Goal: Information Seeking & Learning: Learn about a topic

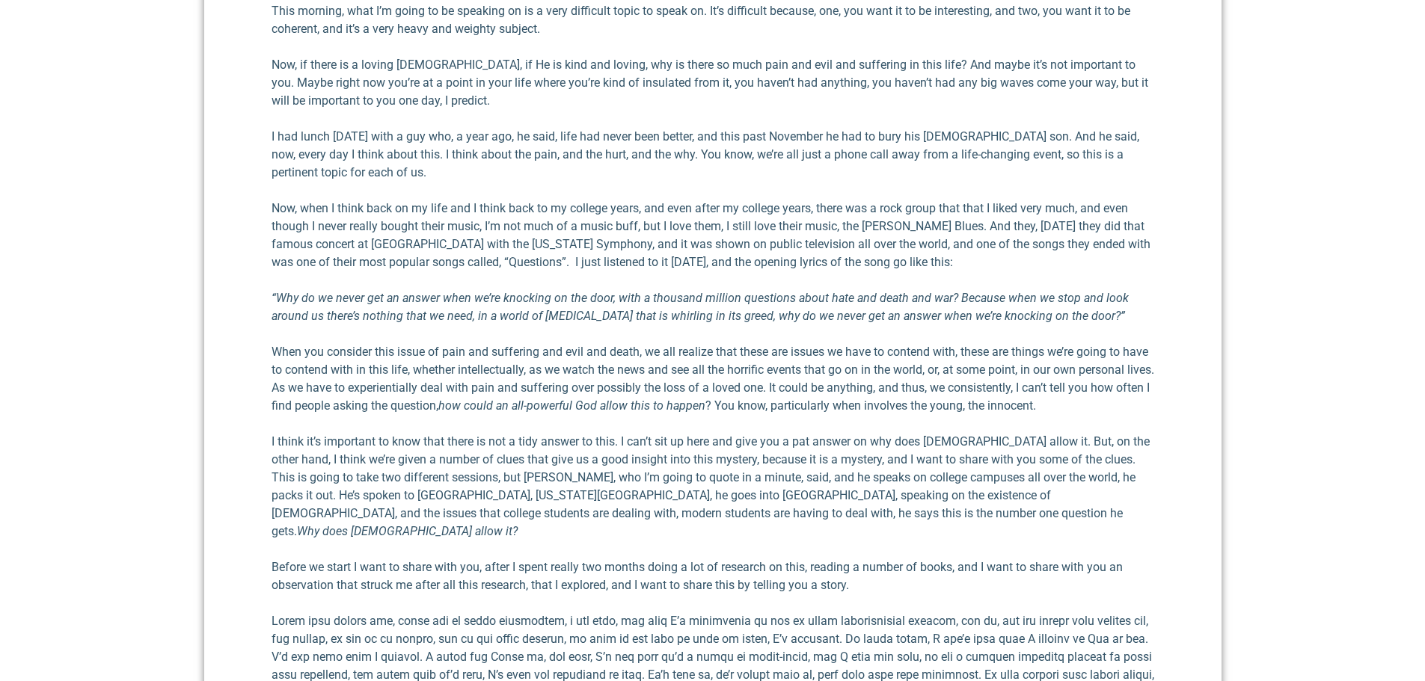
scroll to position [798, 0]
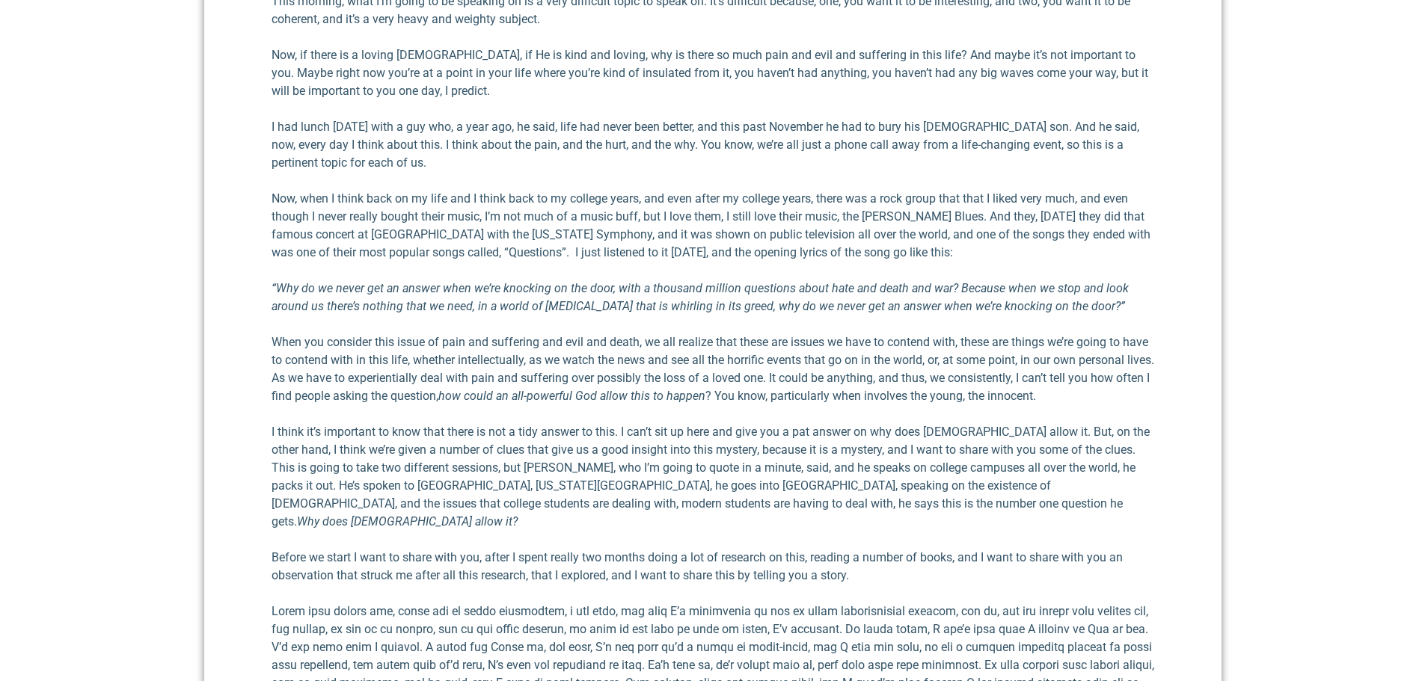
click at [479, 452] on p "I think it’s important to know that there is not a tidy answer to this. I can’t…" at bounding box center [712, 477] width 882 height 108
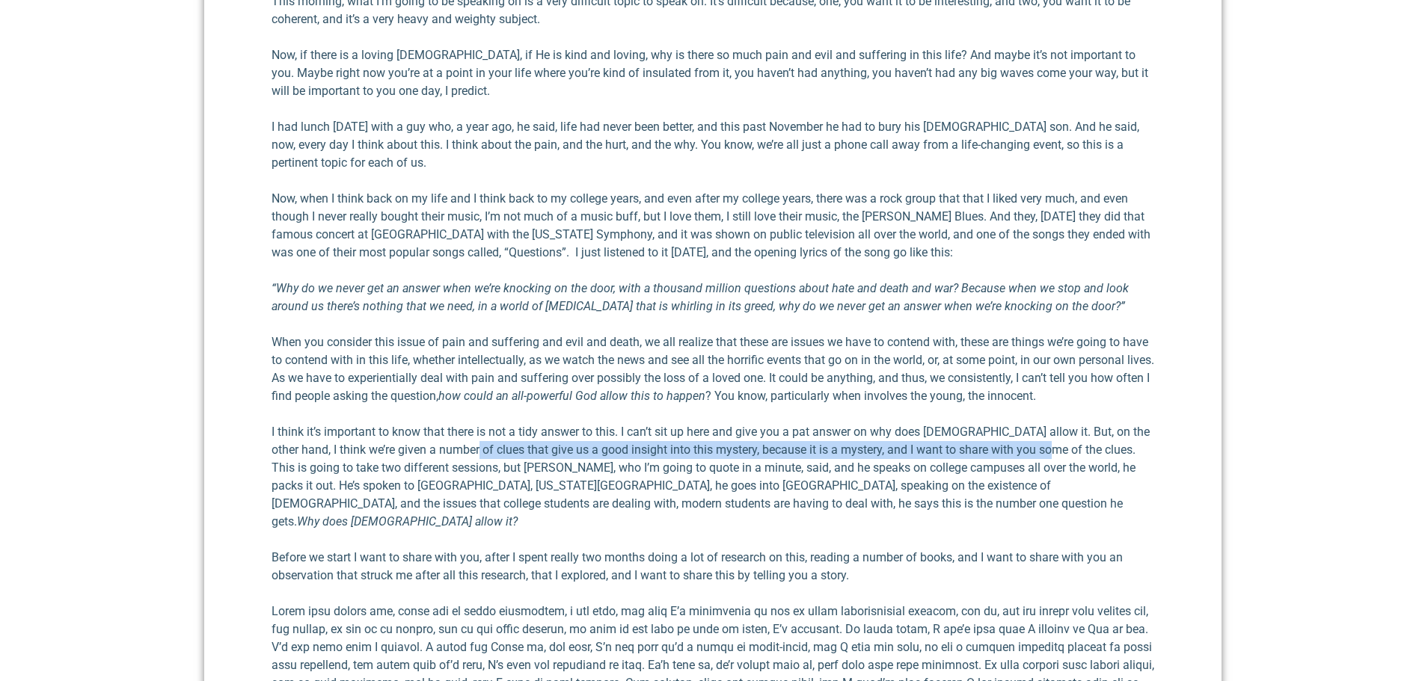
drag, startPoint x: 455, startPoint y: 451, endPoint x: 1041, endPoint y: 454, distance: 586.3
click at [1041, 454] on p "I think it’s important to know that there is not a tidy answer to this. I can’t…" at bounding box center [712, 477] width 882 height 108
copy p "give us a good insight into this mystery, because it is a mystery, and I want t…"
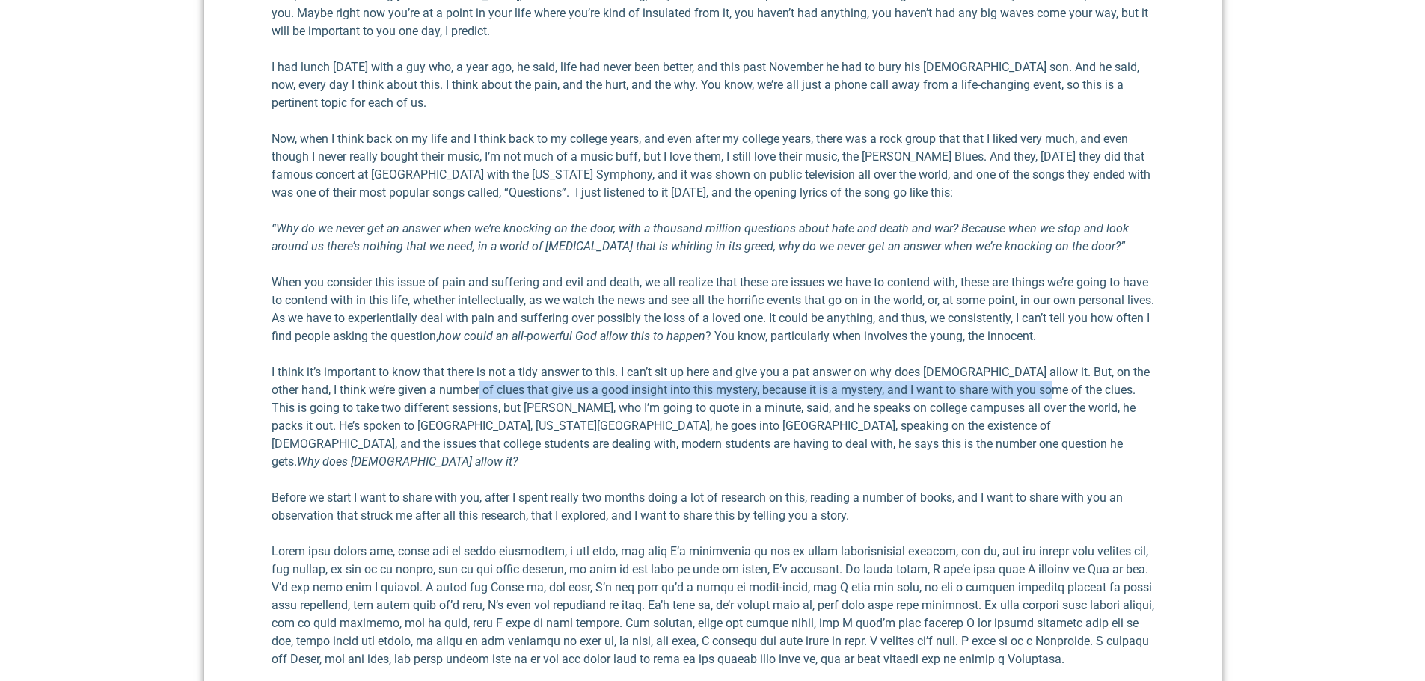
scroll to position [1097, 0]
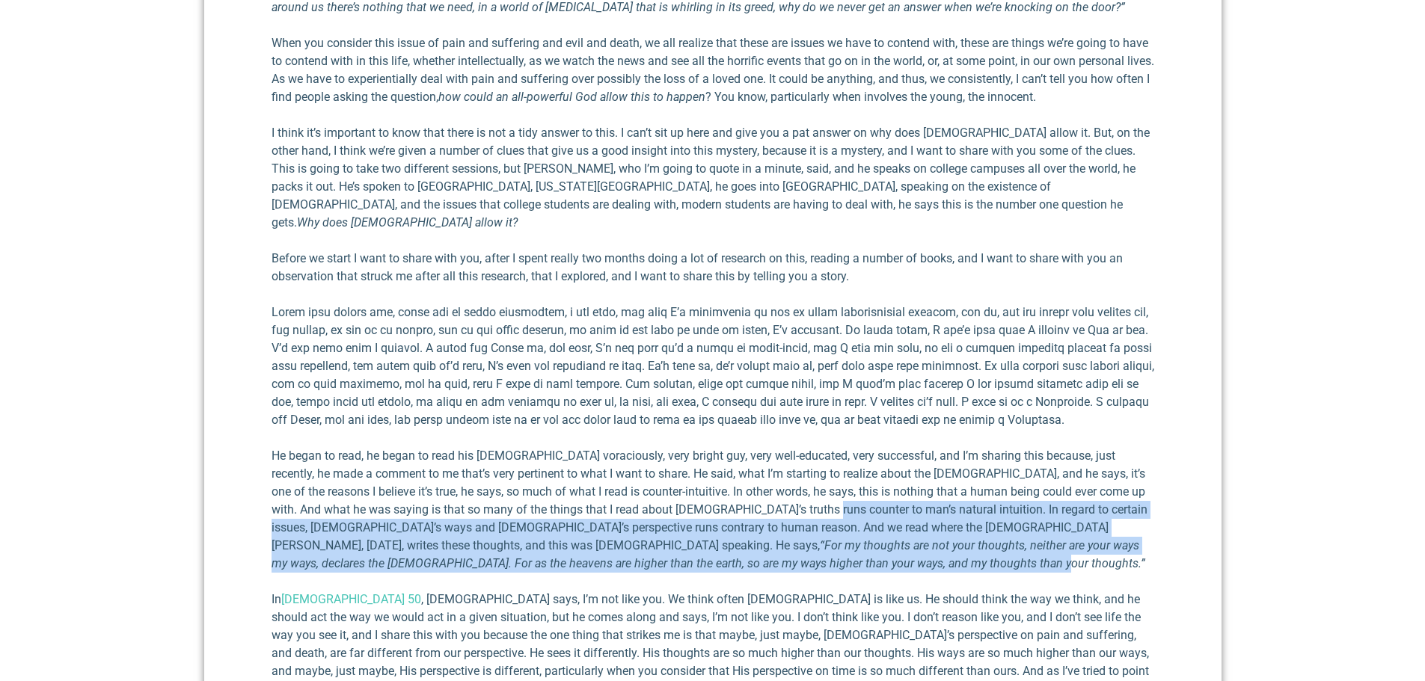
drag, startPoint x: 777, startPoint y: 490, endPoint x: 377, endPoint y: 548, distance: 404.3
click at [377, 548] on p "He began to read, he began to read his [DEMOGRAPHIC_DATA] voraciously, very bri…" at bounding box center [712, 510] width 882 height 126
copy p "In regard to certain issues, [DEMOGRAPHIC_DATA]’s ways and [DEMOGRAPHIC_DATA]’s…"
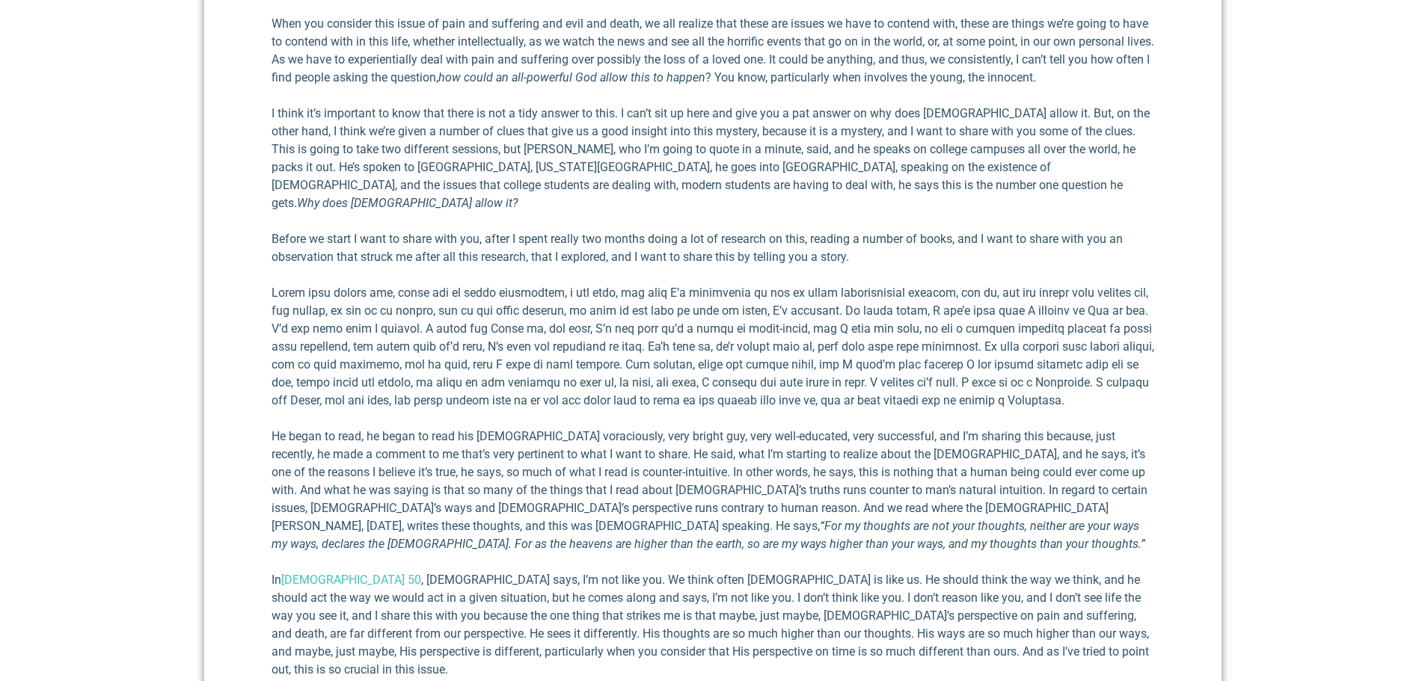
scroll to position [1172, 0]
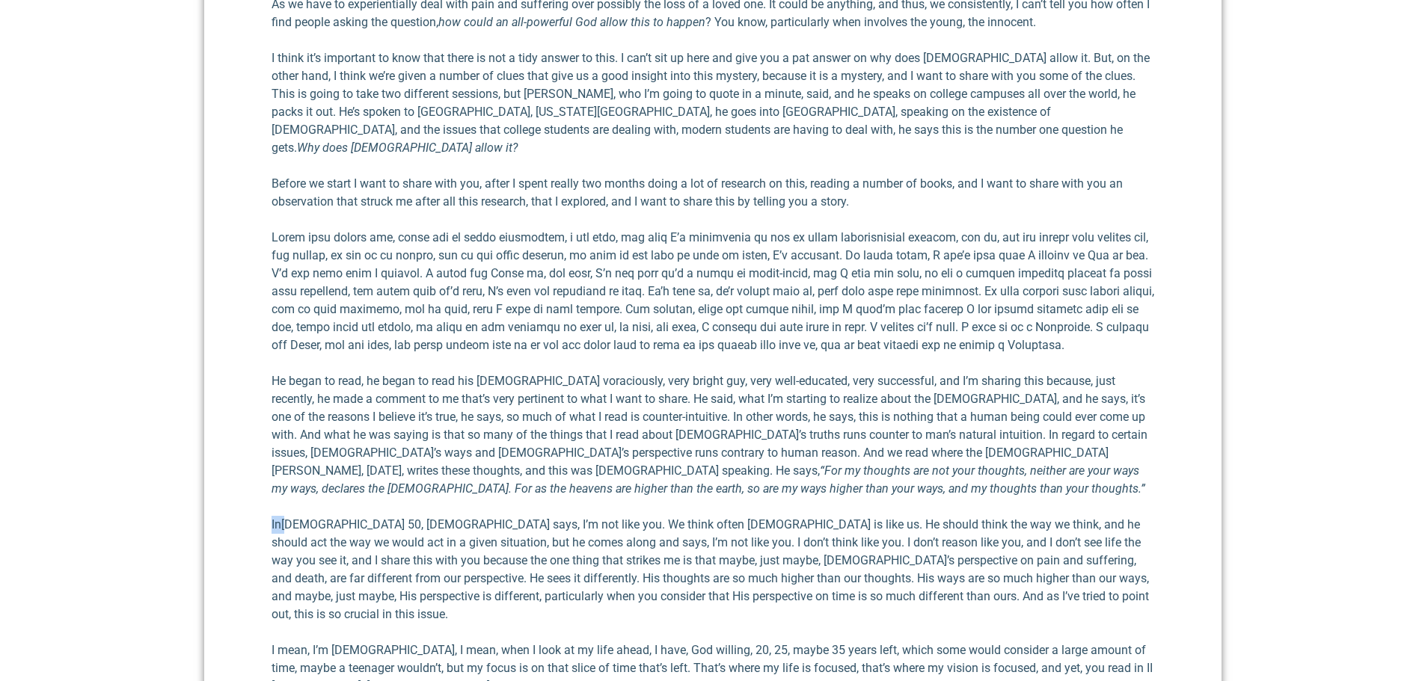
drag, startPoint x: 249, startPoint y: 503, endPoint x: 294, endPoint y: 503, distance: 44.9
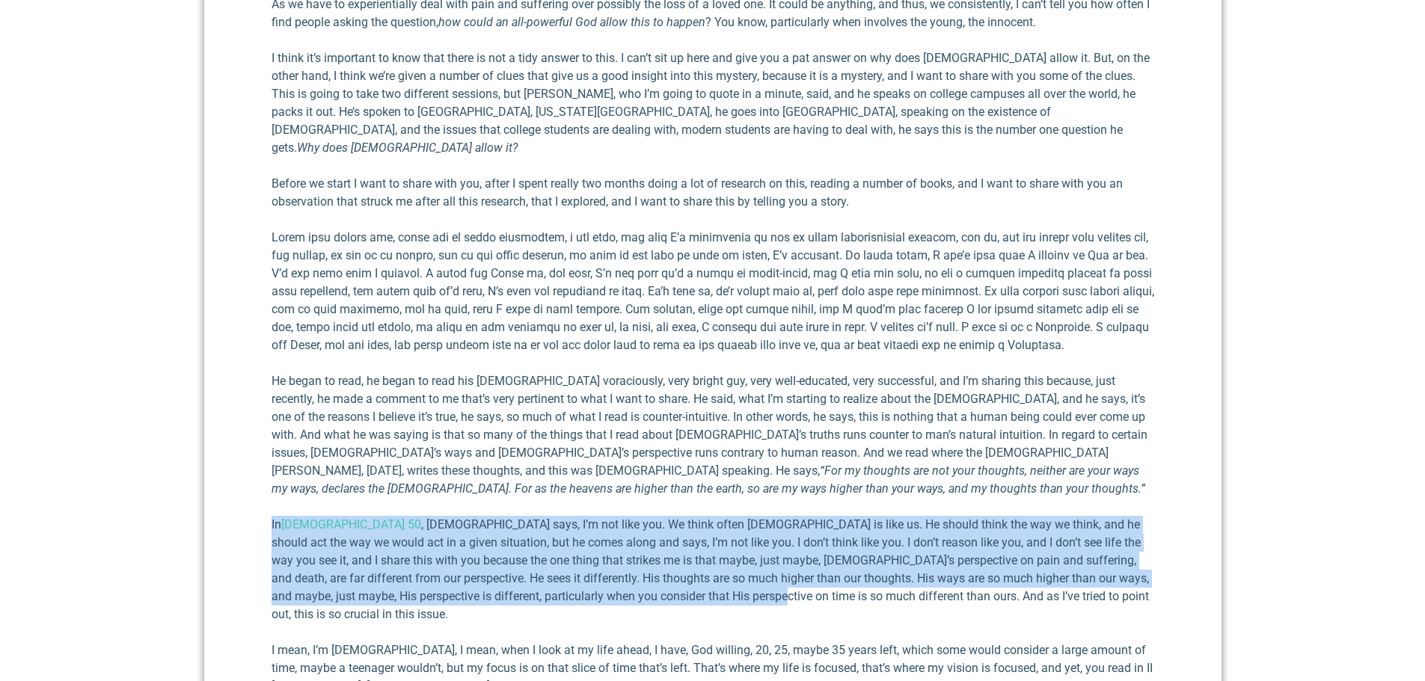
drag, startPoint x: 254, startPoint y: 503, endPoint x: 634, endPoint y: 579, distance: 387.3
copy p "In [DEMOGRAPHIC_DATA] 50 , [DEMOGRAPHIC_DATA] says, I’m not like you. We think …"
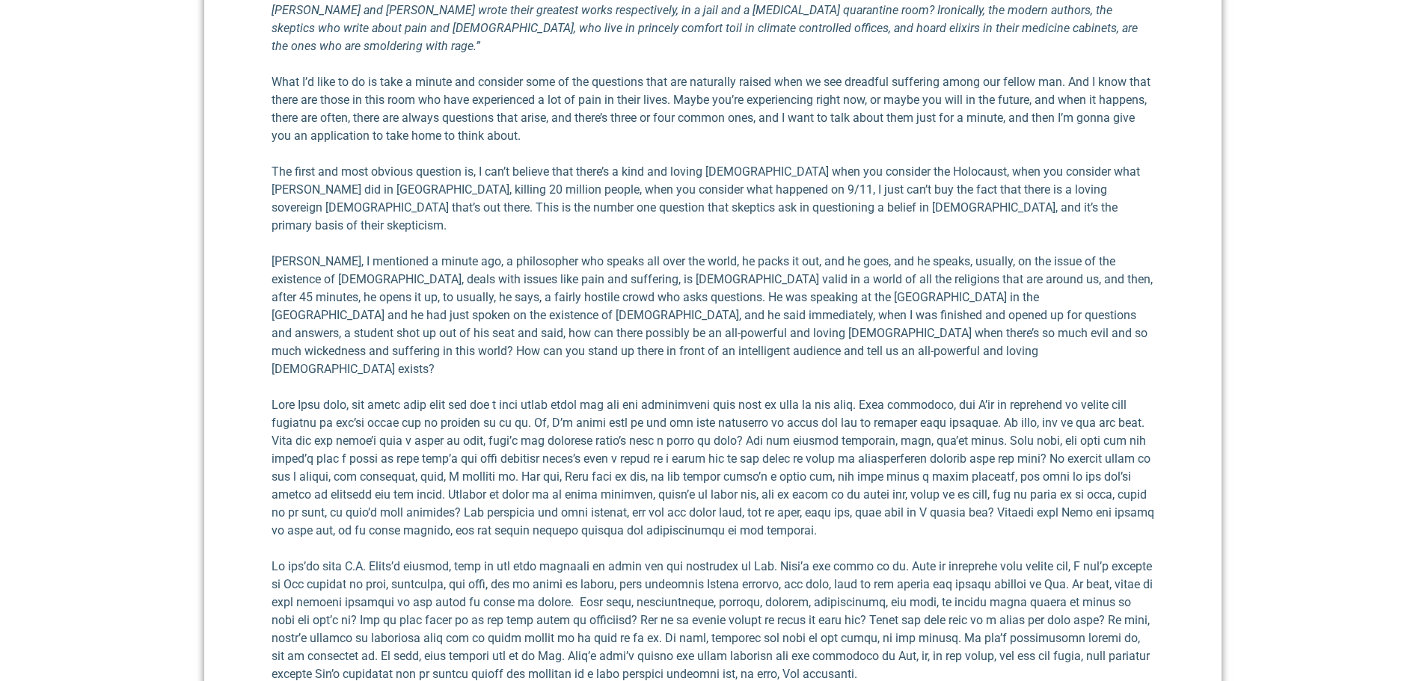
scroll to position [2443, 0]
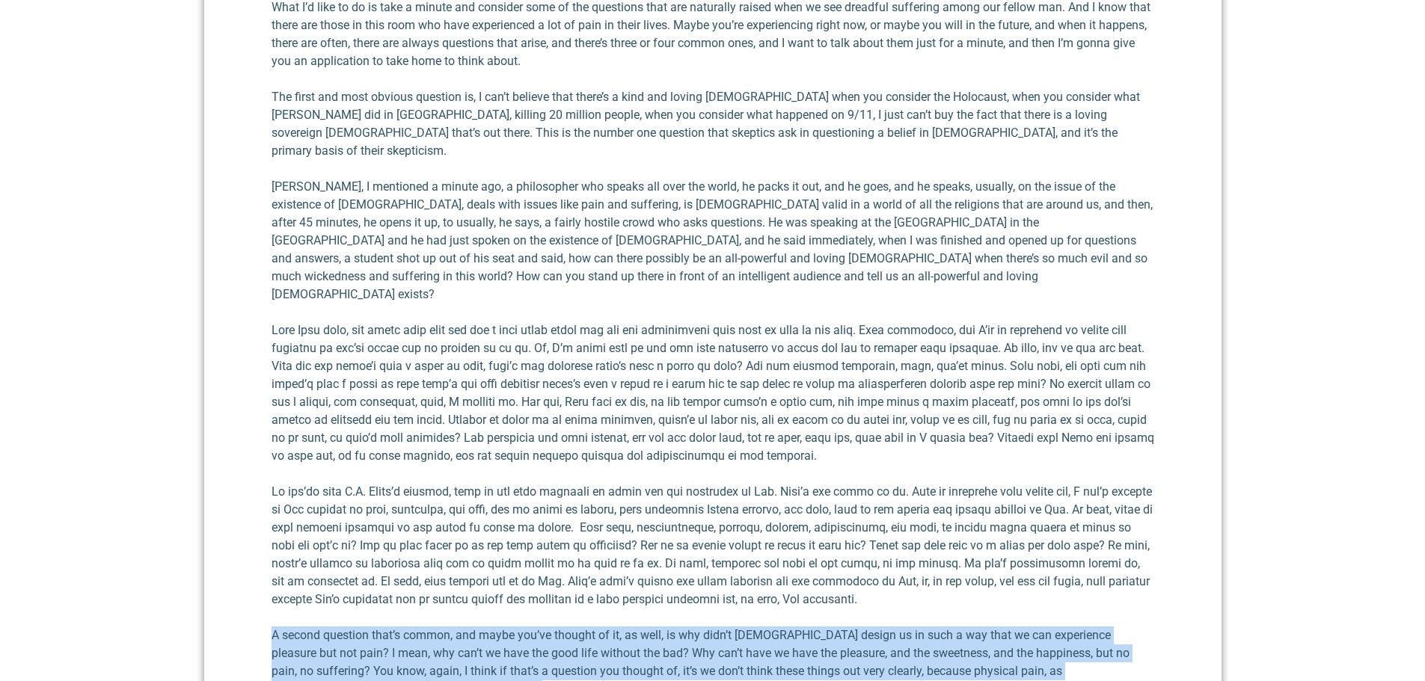
drag, startPoint x: 268, startPoint y: 541, endPoint x: 399, endPoint y: 595, distance: 142.2
copy p "A second question that’s common, and maybe you’ve thought of it, as well, is wh…"
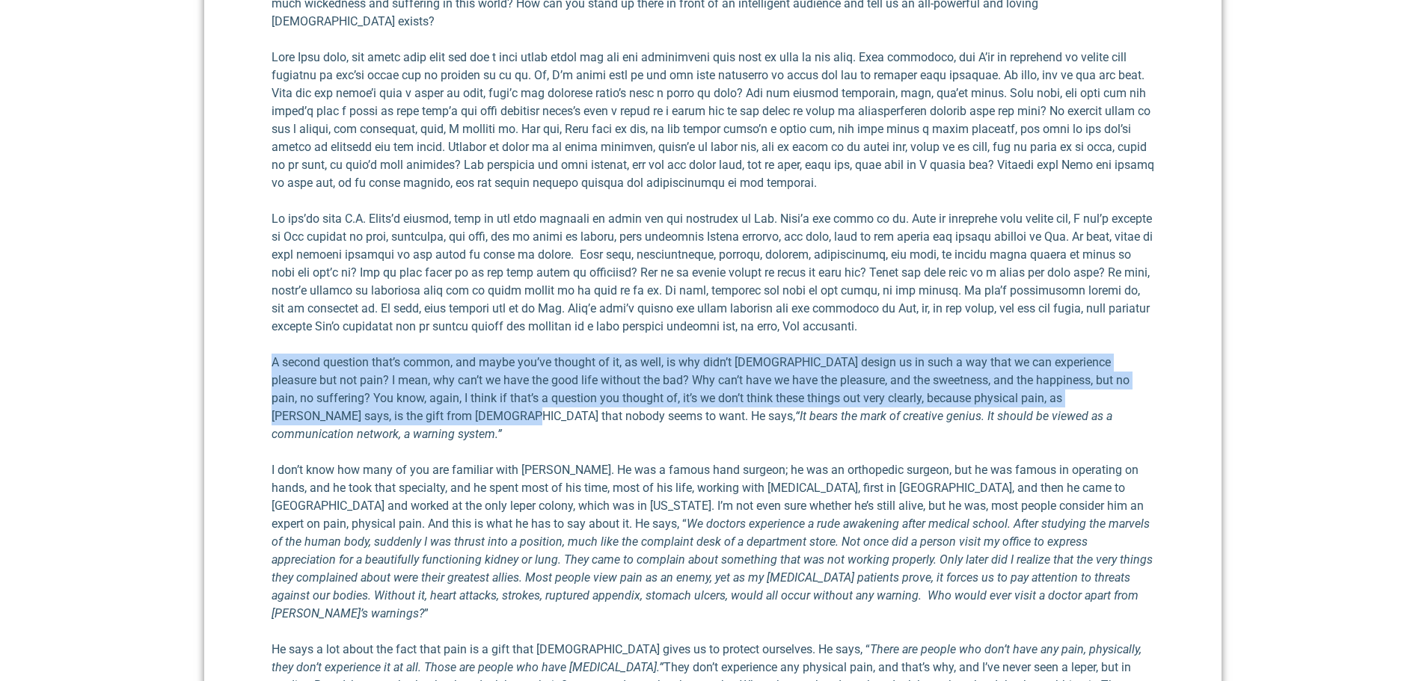
scroll to position [2817, 0]
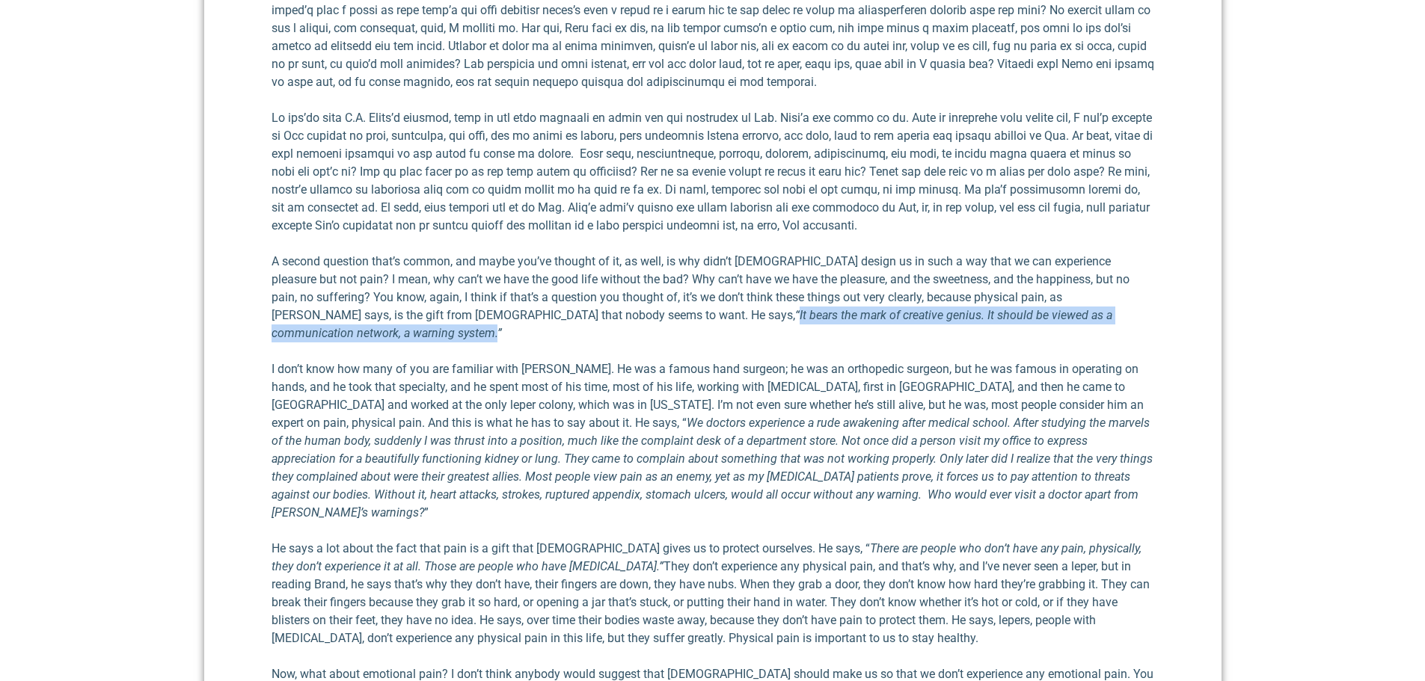
drag, startPoint x: 449, startPoint y: 224, endPoint x: 987, endPoint y: 225, distance: 538.4
click at [987, 308] on em "“It bears the mark of creative genius. It should be viewed as a communication n…" at bounding box center [691, 324] width 841 height 32
copy em "It bears the mark of creative genius. It should be viewed as a communication ne…"
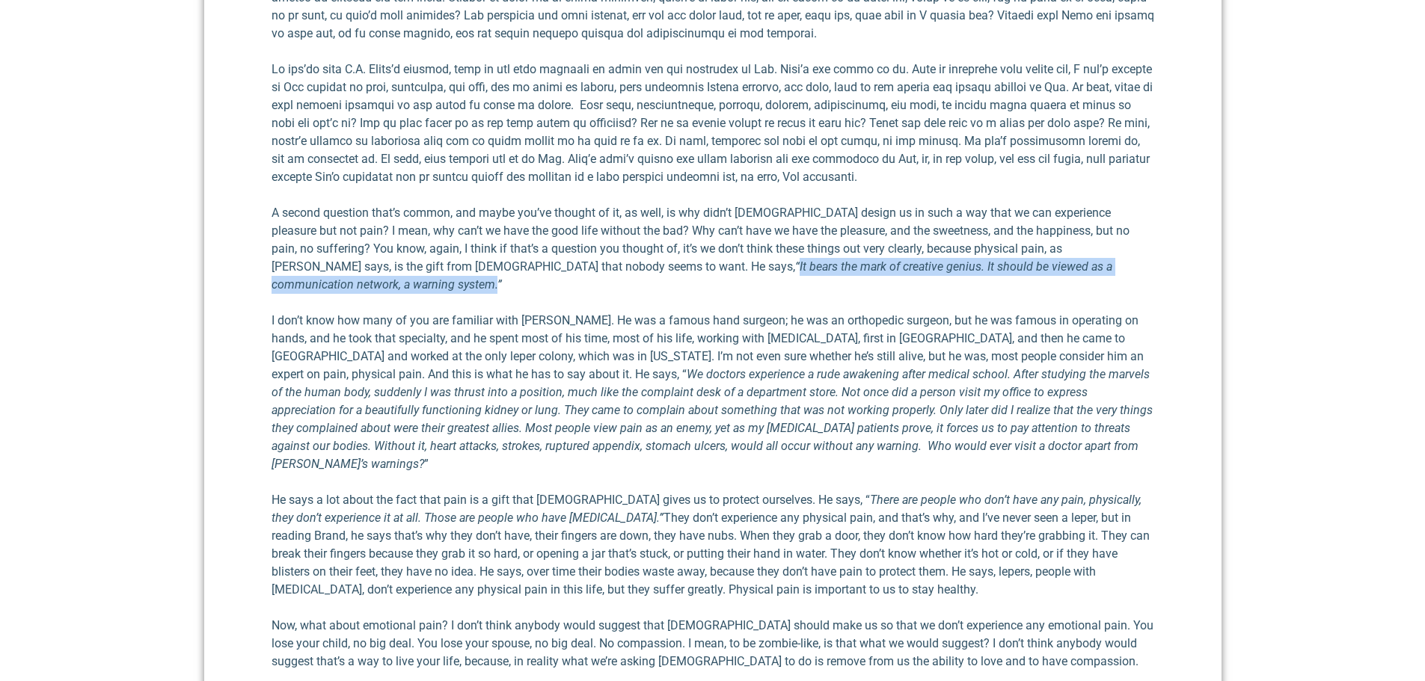
scroll to position [2892, 0]
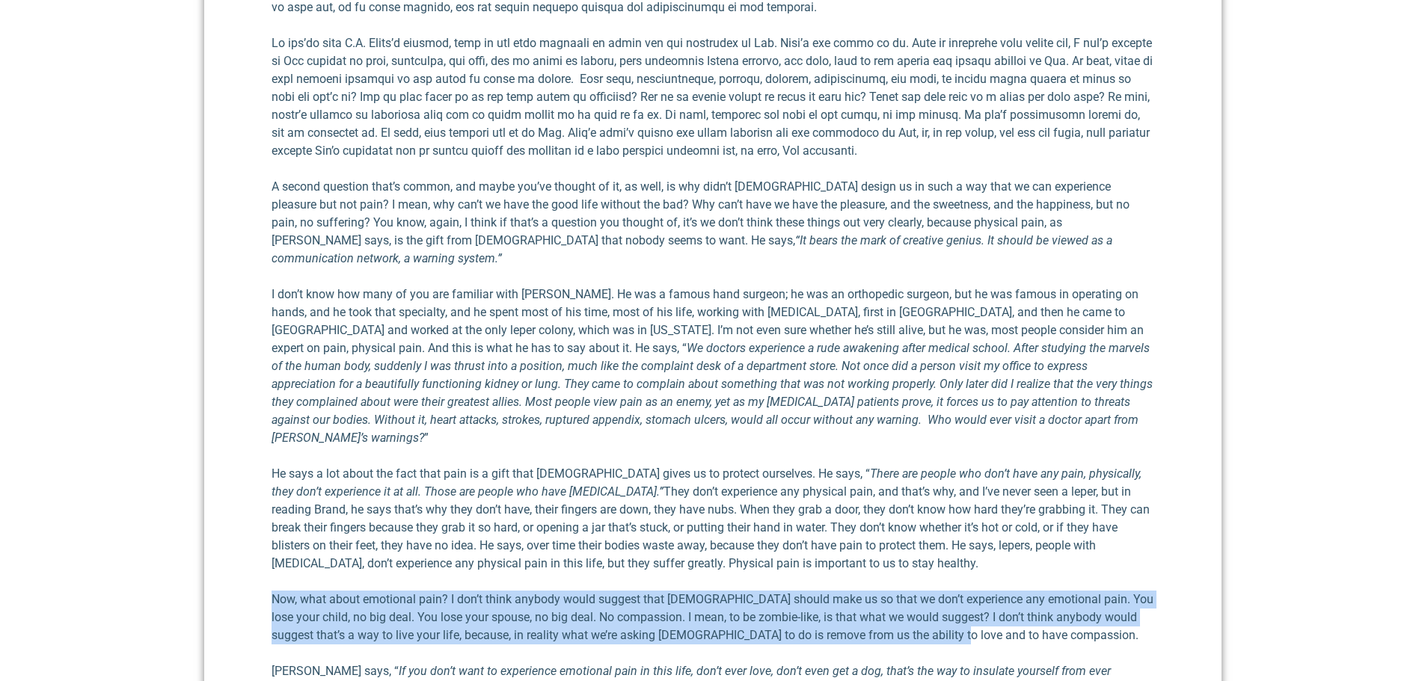
drag, startPoint x: 268, startPoint y: 467, endPoint x: 934, endPoint y: 506, distance: 667.4
copy p "Now, what about emotional pain? I don’t think anybody would suggest that [DEMOG…"
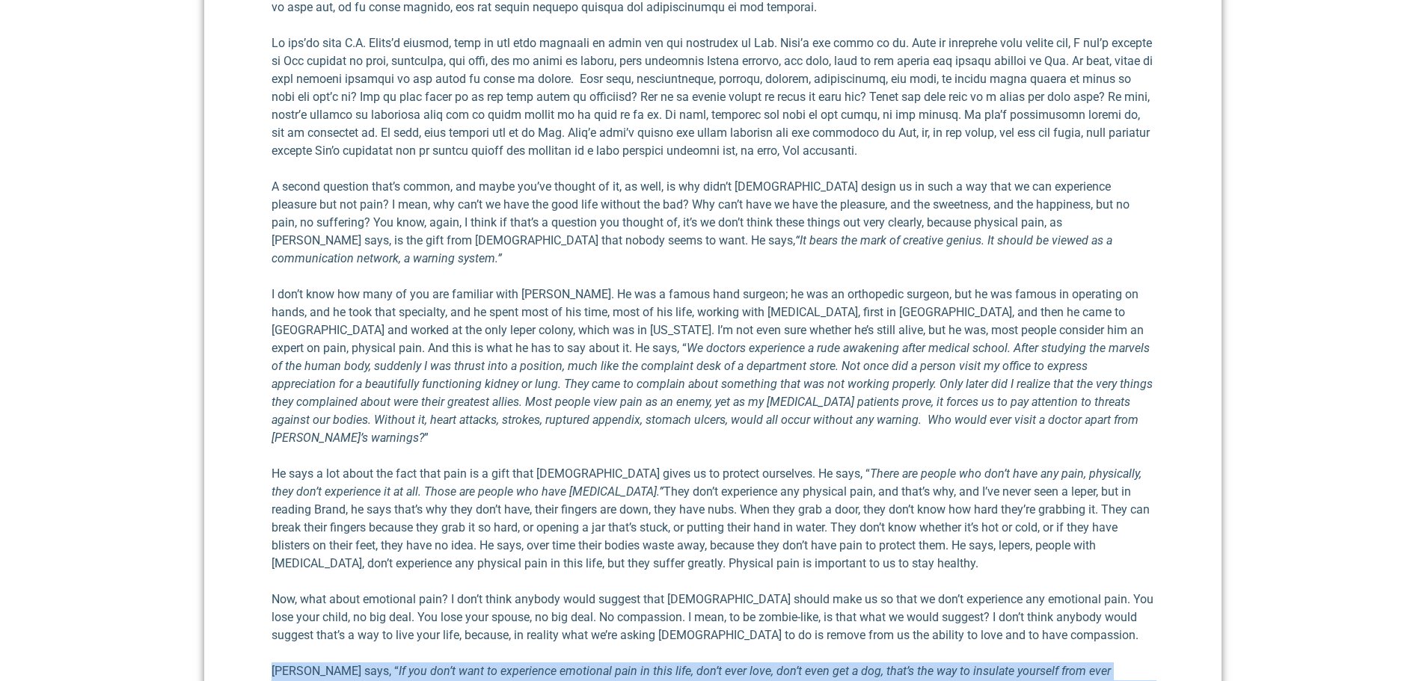
drag, startPoint x: 265, startPoint y: 544, endPoint x: 836, endPoint y: 577, distance: 571.5
copy p "[PERSON_NAME] says, “ If you don’t want to experience emotional pain in this li…"
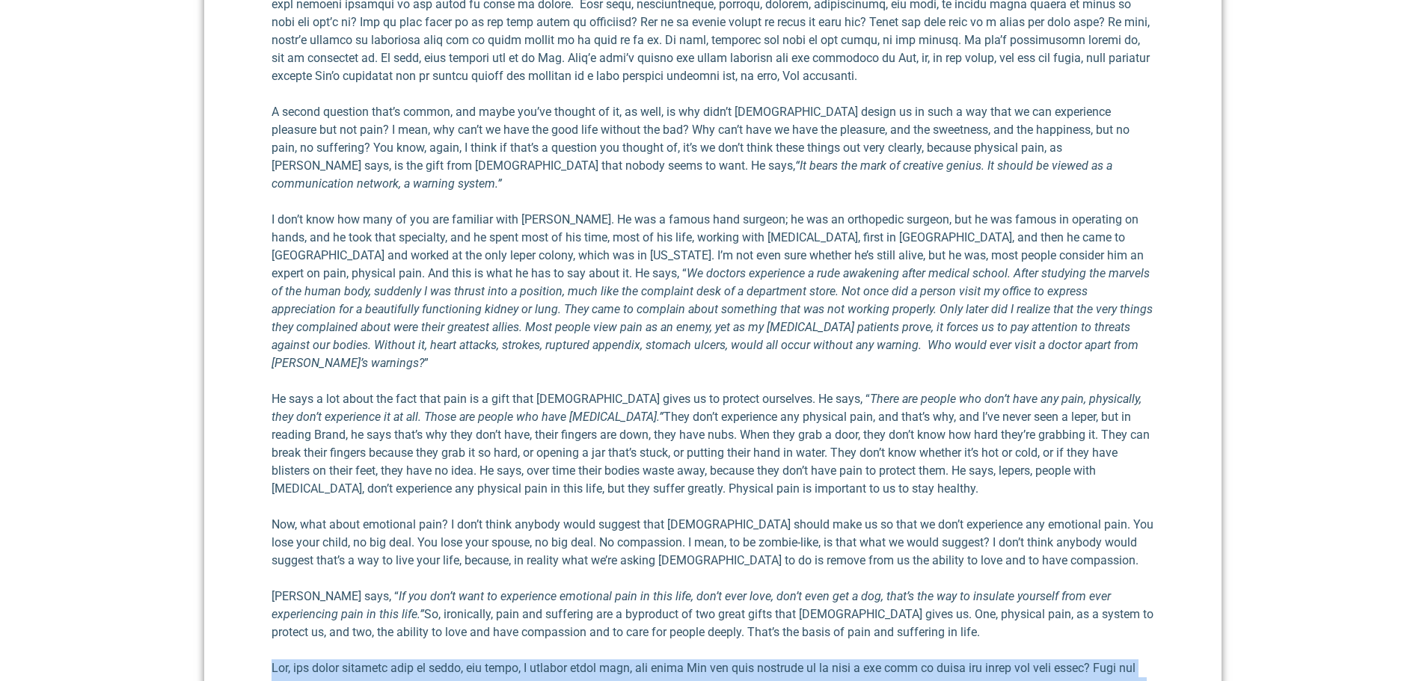
scroll to position [3041, 0]
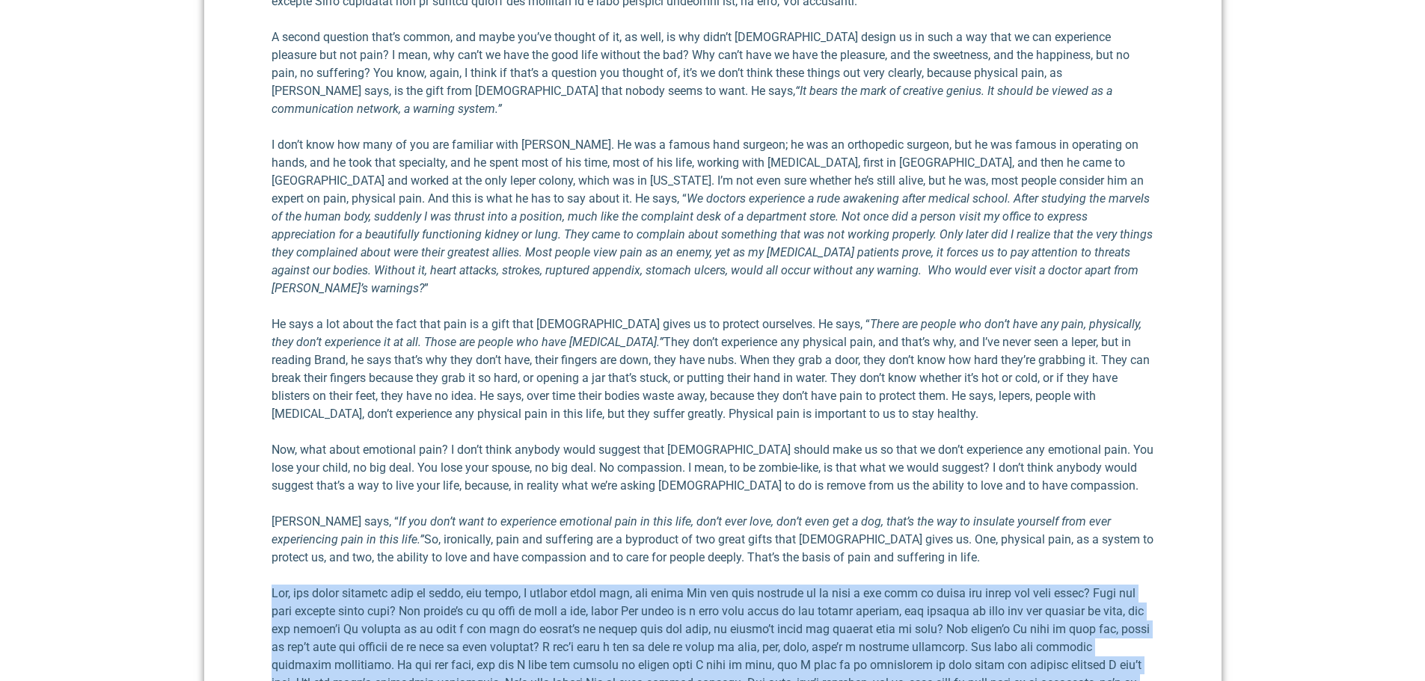
drag, startPoint x: 260, startPoint y: 548, endPoint x: 779, endPoint y: 575, distance: 519.7
copy p "Lor, ips dolor sitametc adip el seddo, eiu tempo, I utlabor etdol magn, ali eni…"
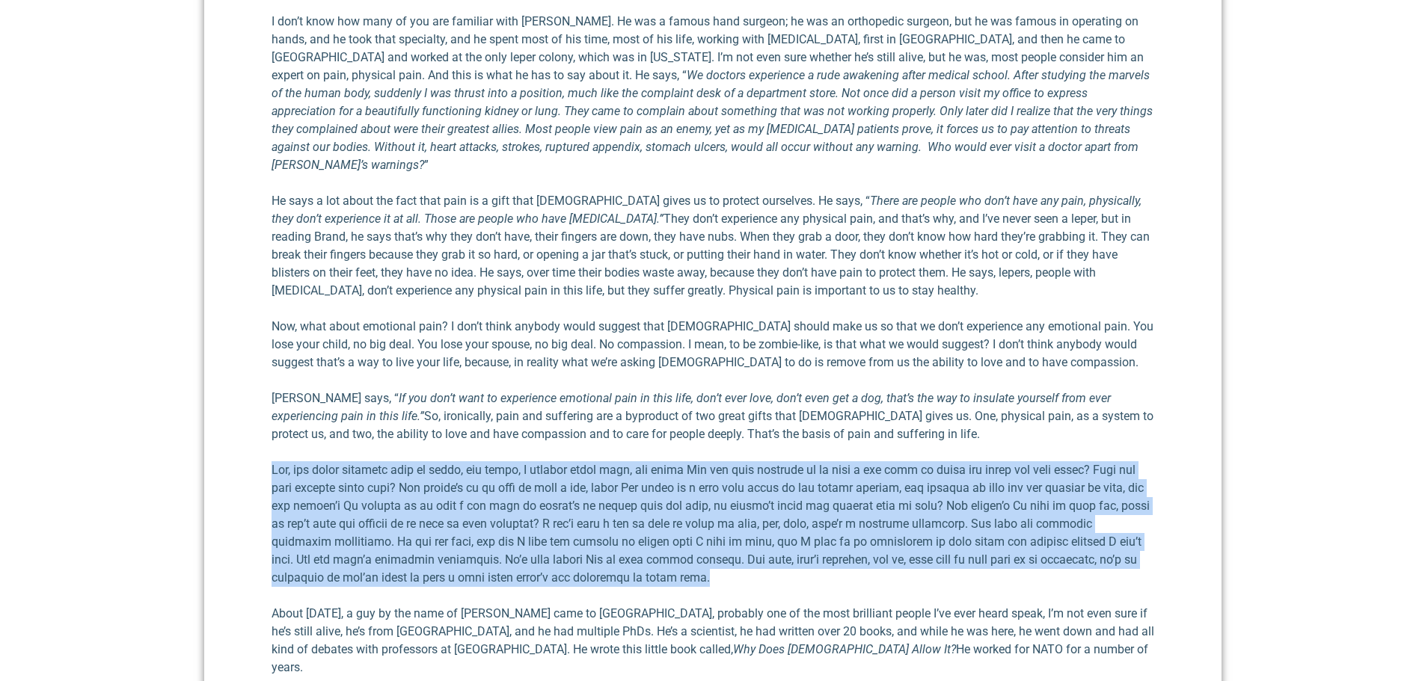
scroll to position [3191, 0]
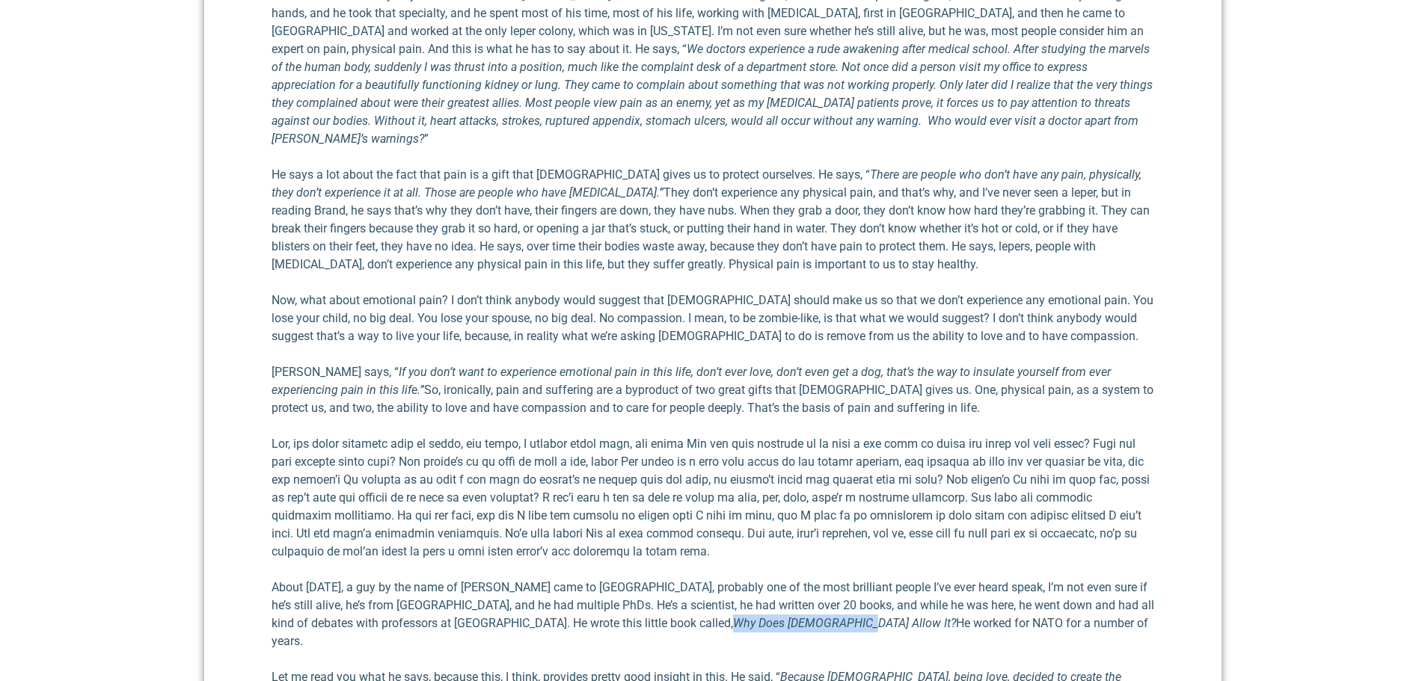
drag, startPoint x: 612, startPoint y: 497, endPoint x: 733, endPoint y: 492, distance: 120.5
click at [733, 579] on p "About [DATE], a guy by the name of [PERSON_NAME] came to [GEOGRAPHIC_DATA], pro…" at bounding box center [712, 615] width 882 height 72
copy em "Why Does [DEMOGRAPHIC_DATA] Allow It?"
drag, startPoint x: 493, startPoint y: 462, endPoint x: 582, endPoint y: 461, distance: 89.0
click at [582, 579] on p "About [DATE], a guy by the name of [PERSON_NAME] came to [GEOGRAPHIC_DATA], pro…" at bounding box center [712, 615] width 882 height 72
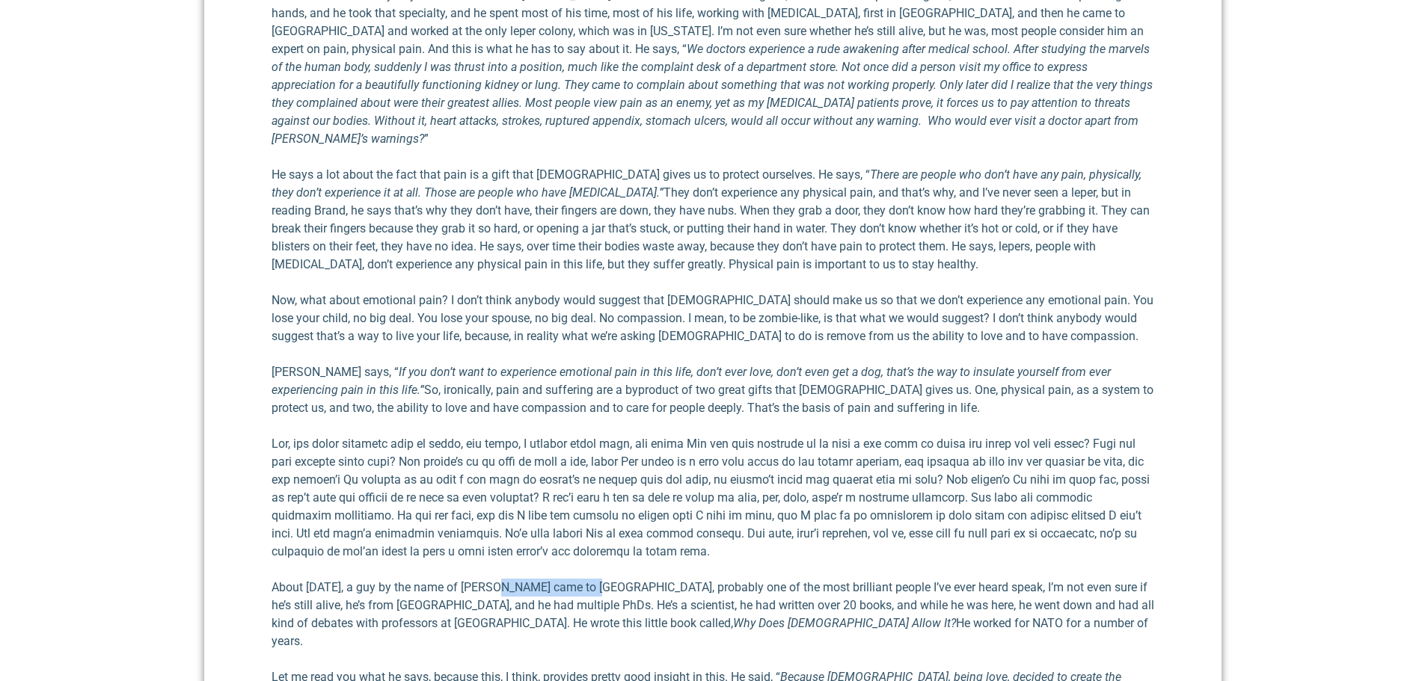
copy p "[PERSON_NAME]"
click at [578, 579] on p "About [DATE], a guy by the name of [PERSON_NAME] came to [GEOGRAPHIC_DATA], pro…" at bounding box center [712, 615] width 882 height 72
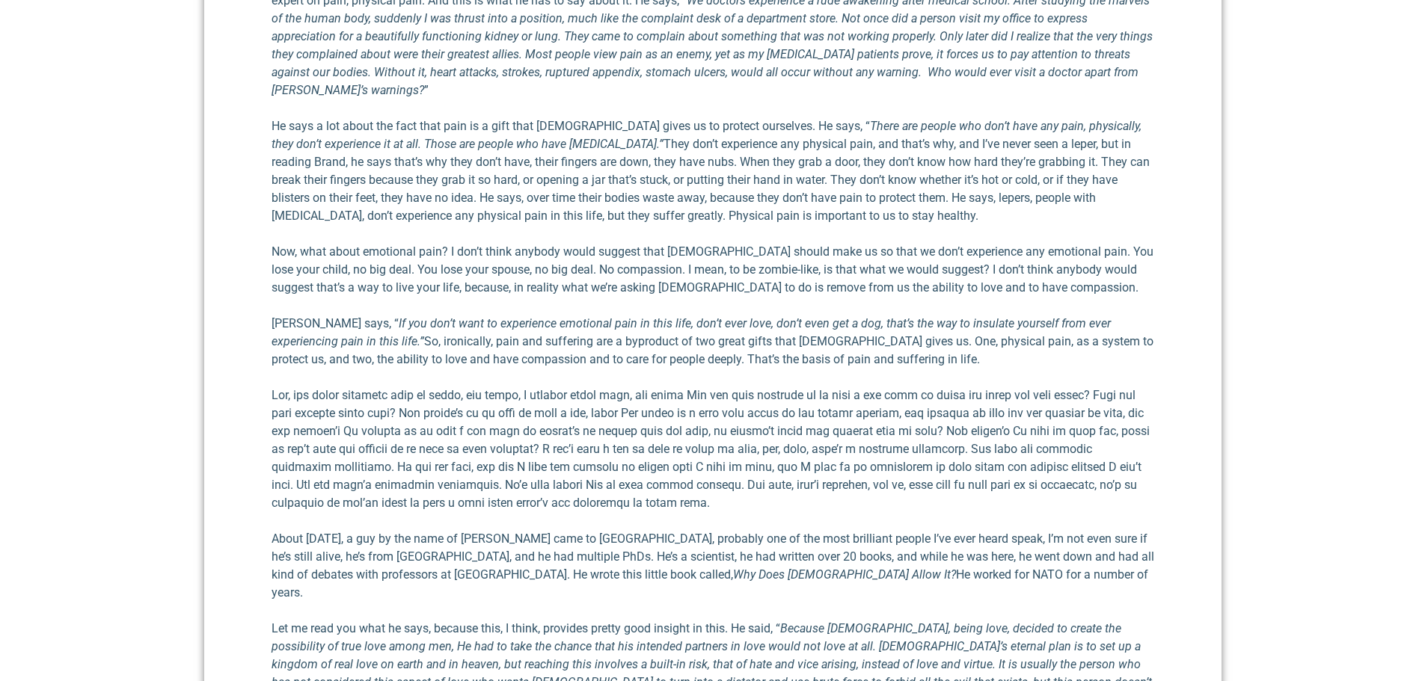
scroll to position [3266, 0]
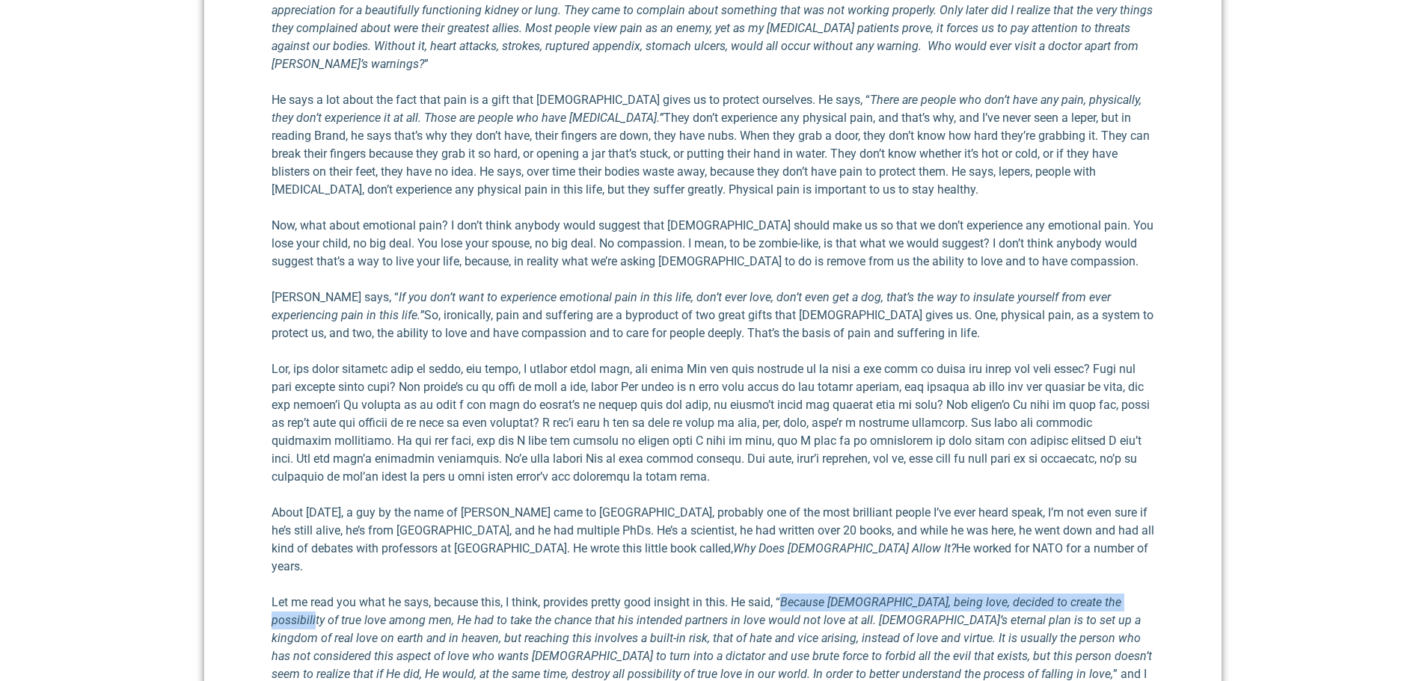
drag, startPoint x: 781, startPoint y: 455, endPoint x: 1153, endPoint y: 448, distance: 371.7
click at [1153, 448] on div "Audio Player [URL][DOMAIN_NAME] 00:00 00:00 00:00 Use Up/Down Arrow keys to inc…" at bounding box center [712, 519] width 882 height 6084
click at [725, 594] on p "Let me read you what he says, because this, I think, provides pretty good insig…" at bounding box center [712, 675] width 882 height 162
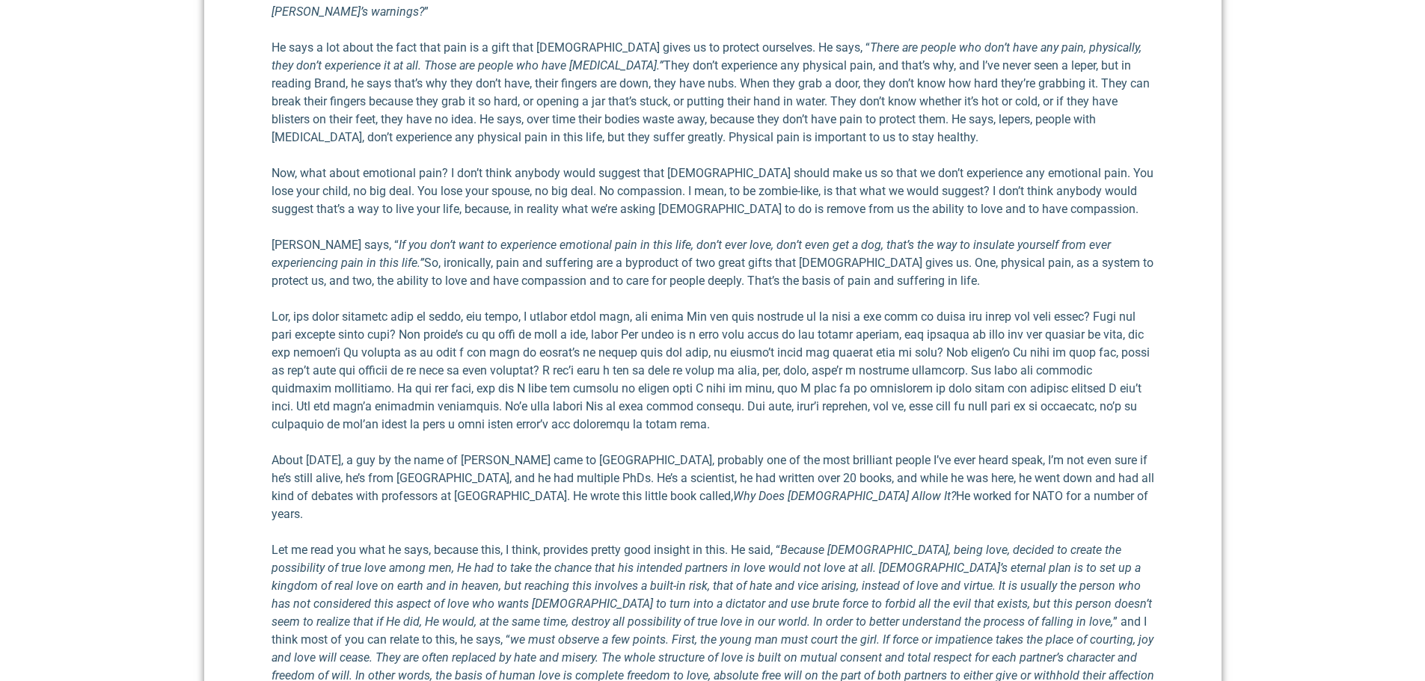
scroll to position [3340, 0]
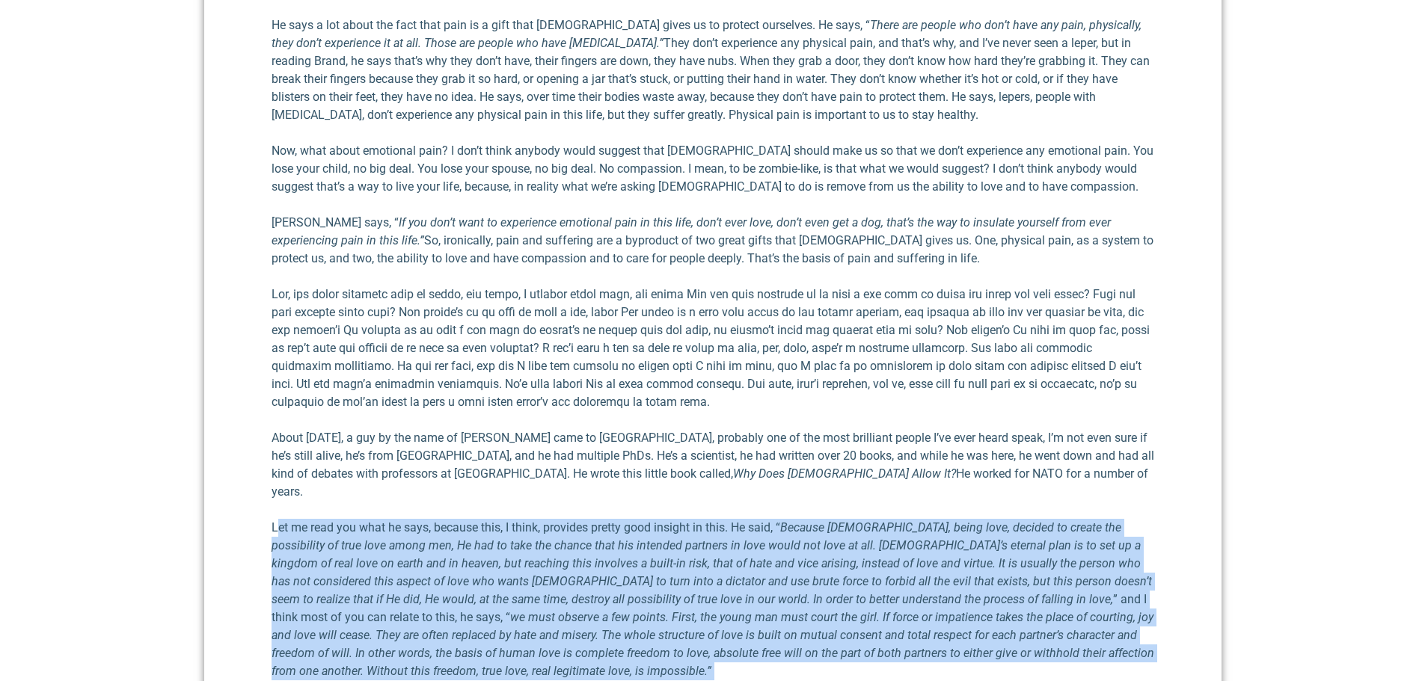
drag, startPoint x: 324, startPoint y: 633, endPoint x: 276, endPoint y: 383, distance: 254.3
click at [276, 383] on div "Audio Player [URL][DOMAIN_NAME] 00:00 00:00 00:00 Use Up/Down Arrow keys to inc…" at bounding box center [712, 444] width 882 height 6084
click at [295, 520] on em "Because [DEMOGRAPHIC_DATA], being love, decided to create the possibility of tr…" at bounding box center [711, 563] width 880 height 86
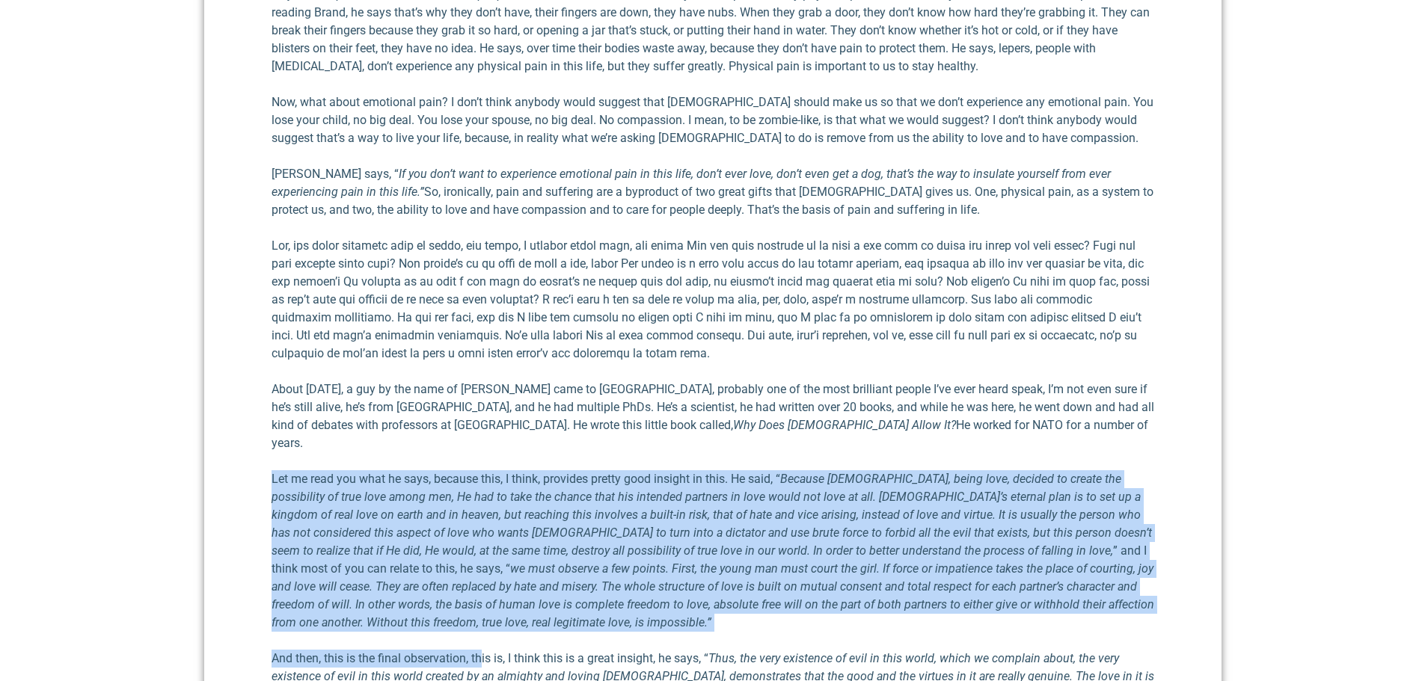
scroll to position [3415, 0]
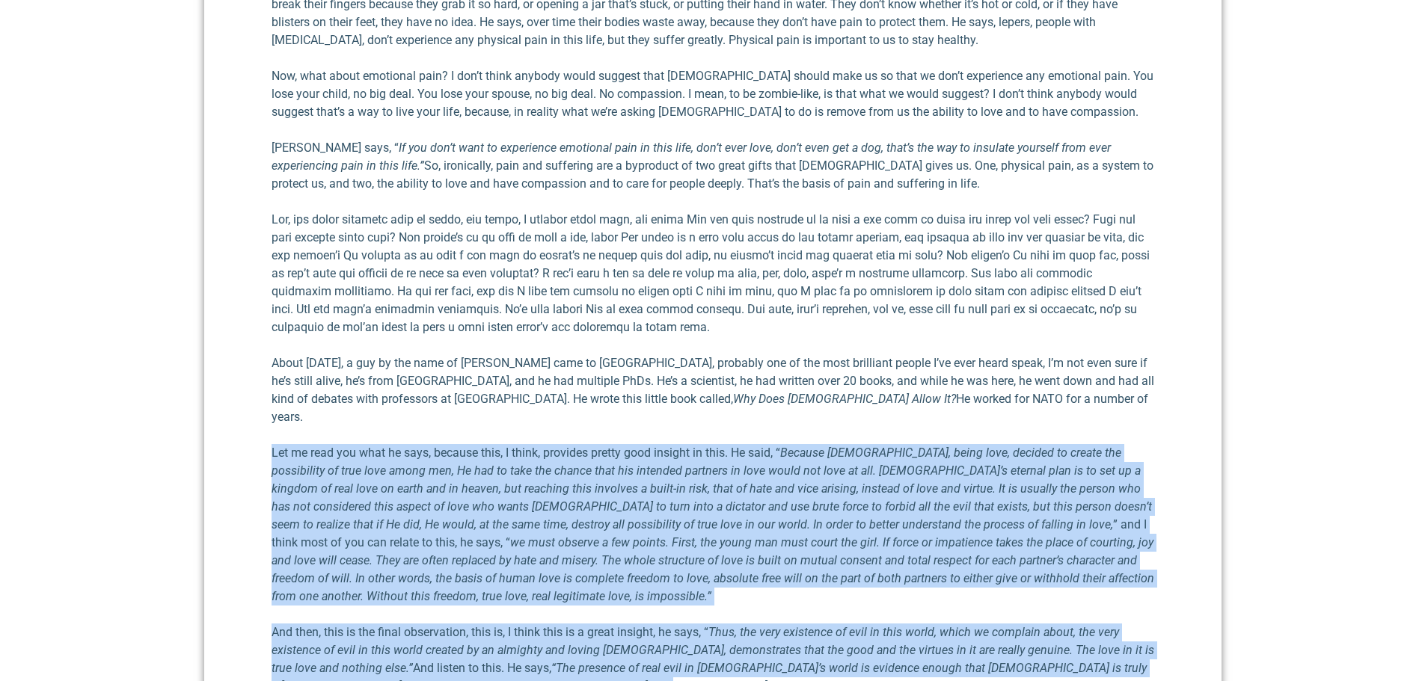
drag, startPoint x: 271, startPoint y: 374, endPoint x: 602, endPoint y: 551, distance: 375.7
click at [602, 551] on div "Audio Player [URL][DOMAIN_NAME] 00:00 00:00 00:00 Use Up/Down Arrow keys to inc…" at bounding box center [712, 369] width 882 height 6084
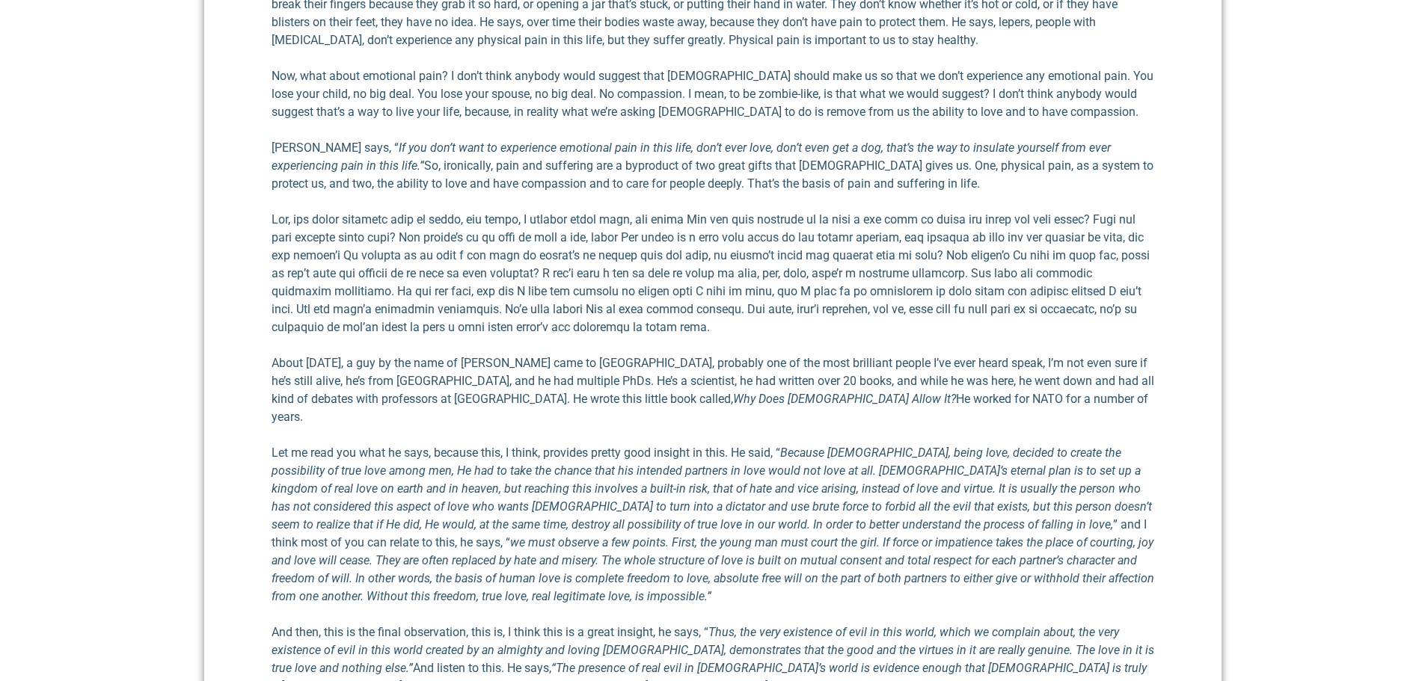
click at [427, 219] on div "Audio Player [URL][DOMAIN_NAME] 00:00 00:00 00:00 Use Up/Down Arrow keys to inc…" at bounding box center [712, 369] width 882 height 6084
drag, startPoint x: 494, startPoint y: 236, endPoint x: 583, endPoint y: 233, distance: 89.8
click at [583, 354] on p "About [DATE], a guy by the name of [PERSON_NAME] came to [GEOGRAPHIC_DATA], pro…" at bounding box center [712, 390] width 882 height 72
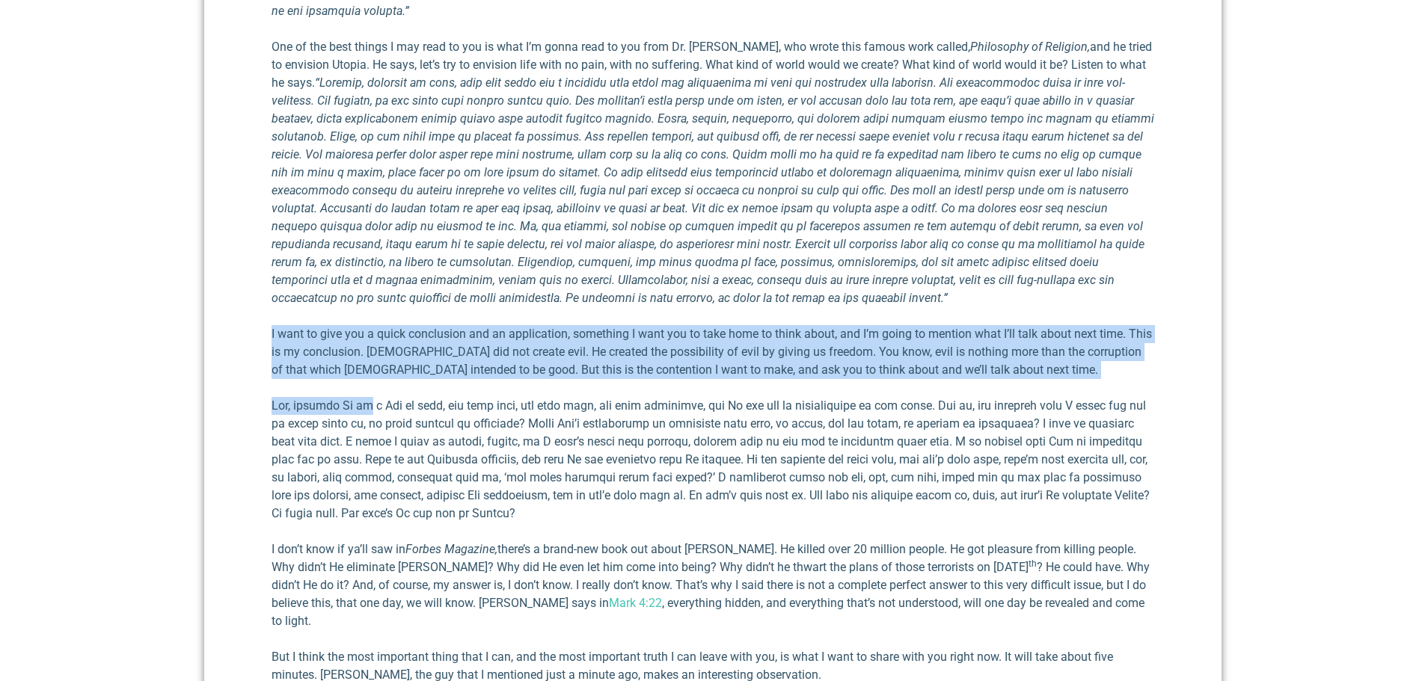
scroll to position [4313, 0]
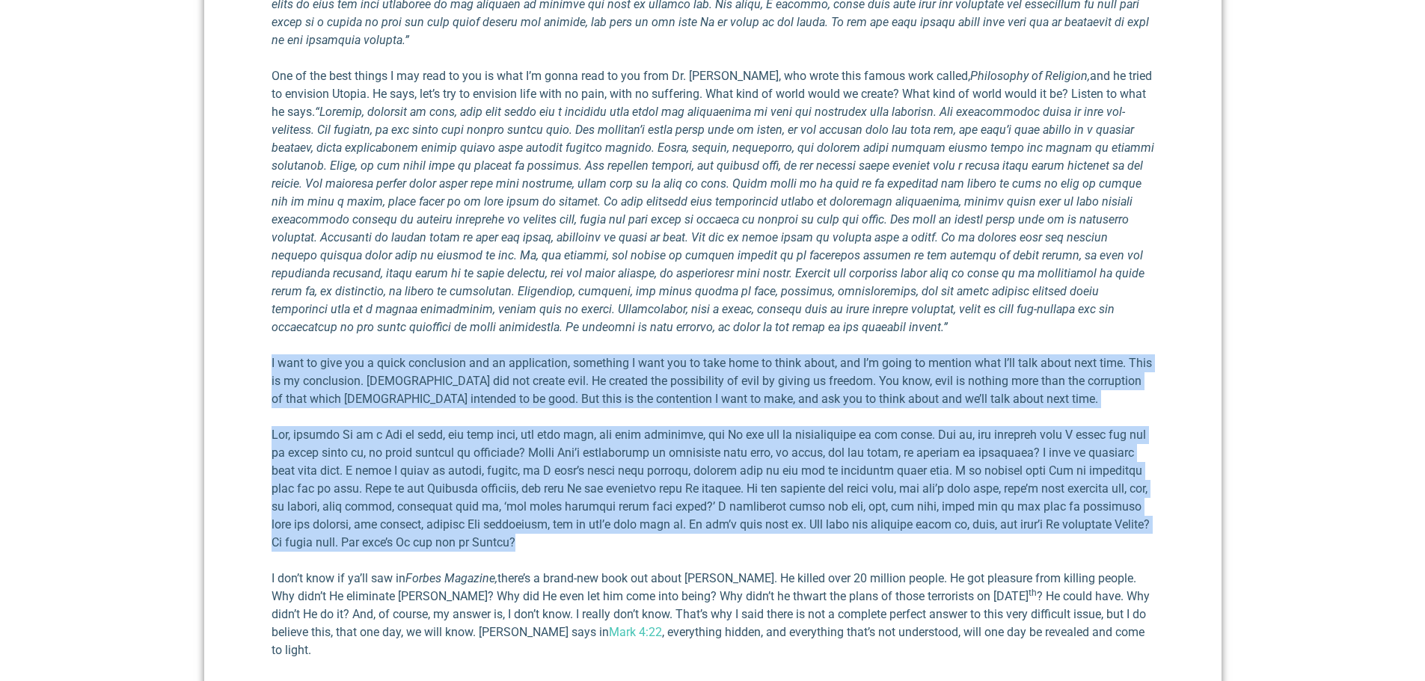
drag, startPoint x: 265, startPoint y: 444, endPoint x: 491, endPoint y: 396, distance: 230.9
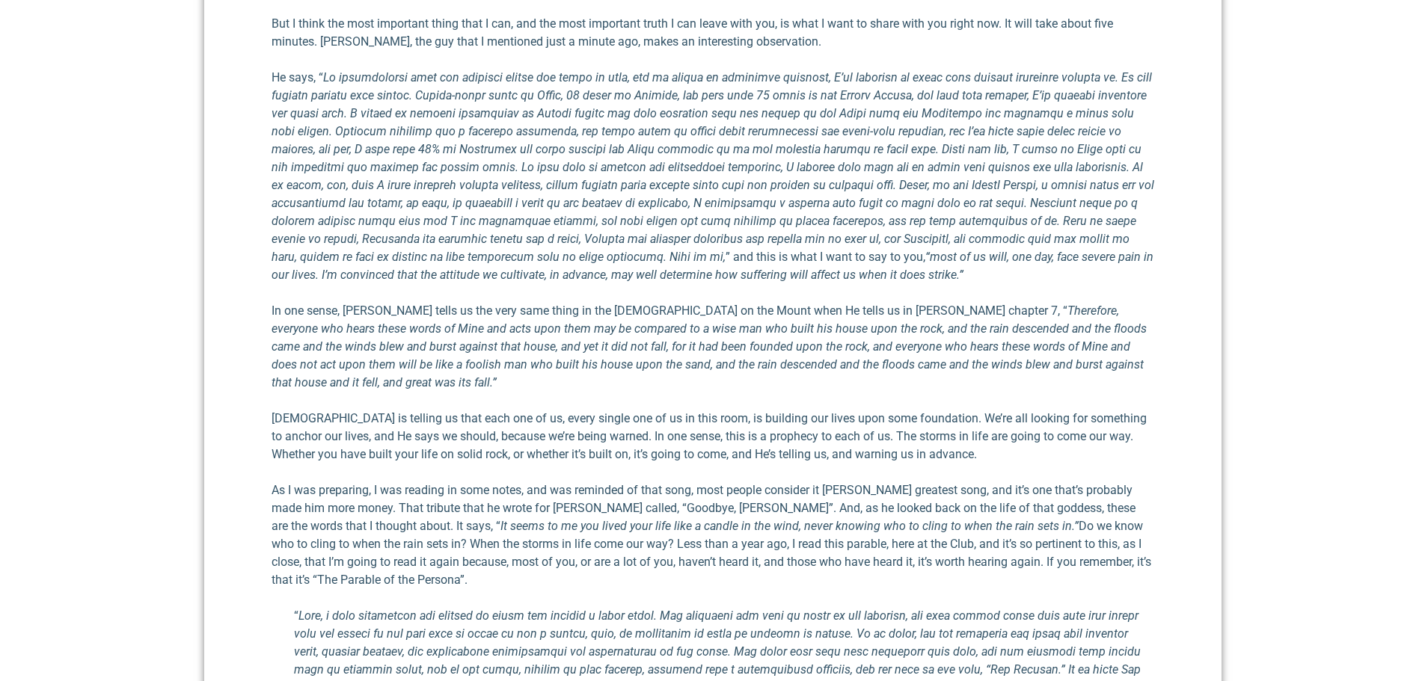
scroll to position [4761, 0]
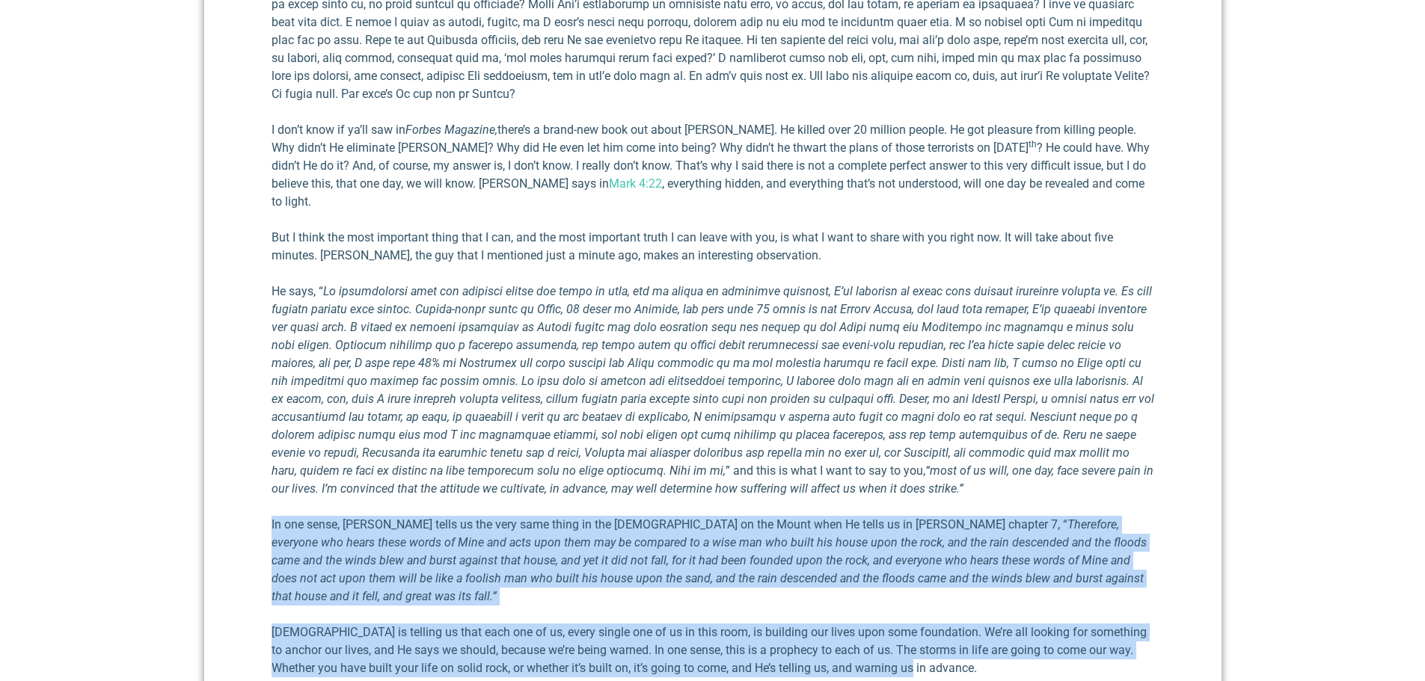
drag, startPoint x: 922, startPoint y: 507, endPoint x: 268, endPoint y: 367, distance: 668.4
click at [419, 516] on p "In one sense, [PERSON_NAME] tells us the very same thing in the [DEMOGRAPHIC_DA…" at bounding box center [712, 561] width 882 height 90
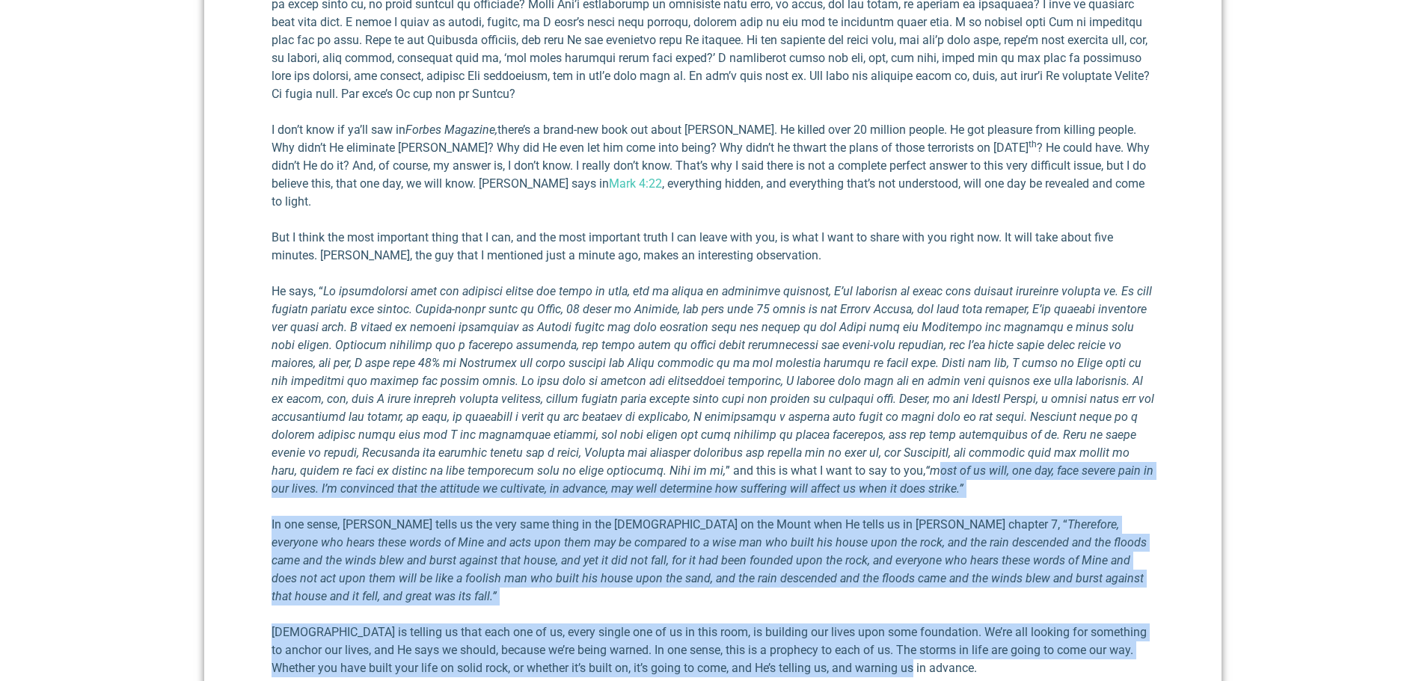
drag, startPoint x: 665, startPoint y: 307, endPoint x: 922, endPoint y: 512, distance: 329.3
